Goal: Task Accomplishment & Management: Use online tool/utility

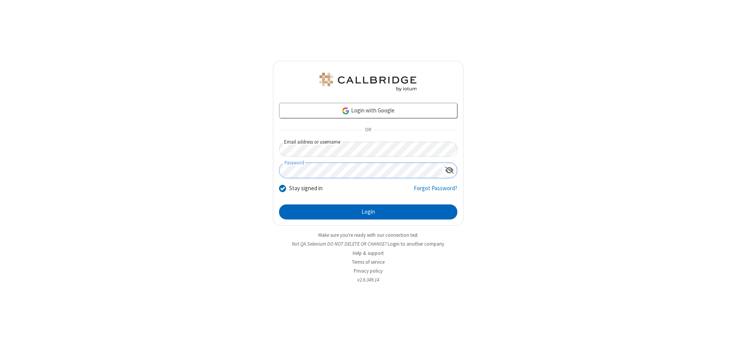
click at [368, 212] on button "Login" at bounding box center [368, 211] width 178 height 15
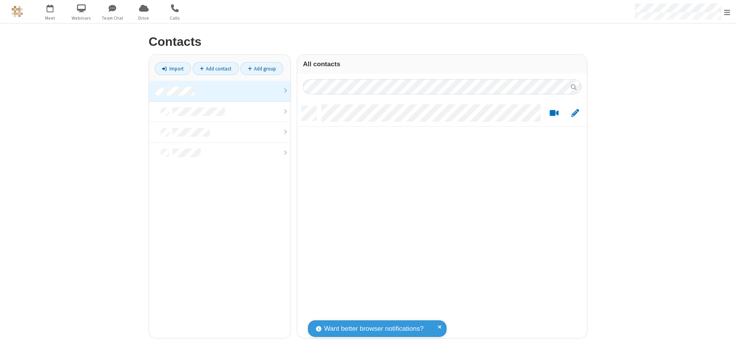
scroll to position [232, 284]
click at [220, 91] on link at bounding box center [220, 91] width 142 height 21
click at [173, 69] on link "Import" at bounding box center [173, 68] width 36 height 13
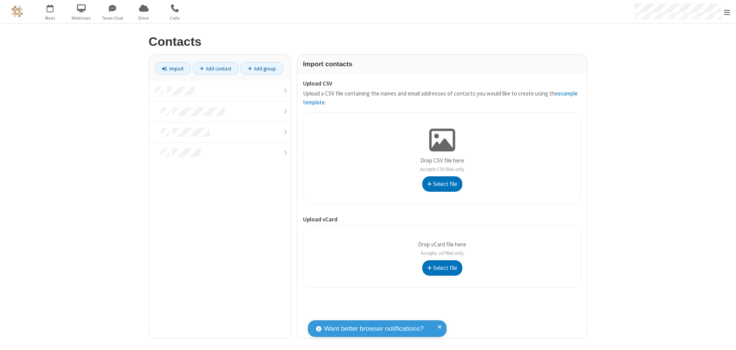
type input "C:\fakepath\excel_file.xlsx"
